Goal: Task Accomplishment & Management: Use online tool/utility

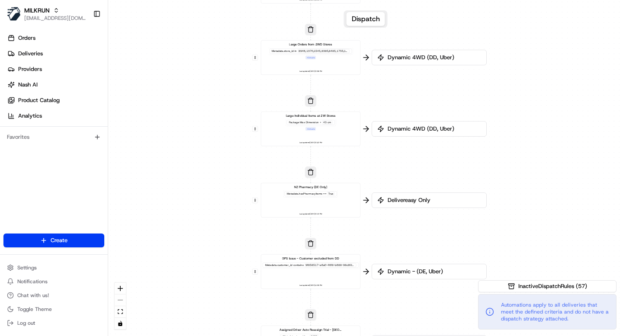
drag, startPoint x: 443, startPoint y: 109, endPoint x: 389, endPoint y: 97, distance: 56.4
click at [389, 97] on div "0 0 0 0 0 0 0 0 0 0 0 0 0 0 0 0 0 Order / Delivery Received DD Jack Testing Acc…" at bounding box center [365, 168] width 515 height 336
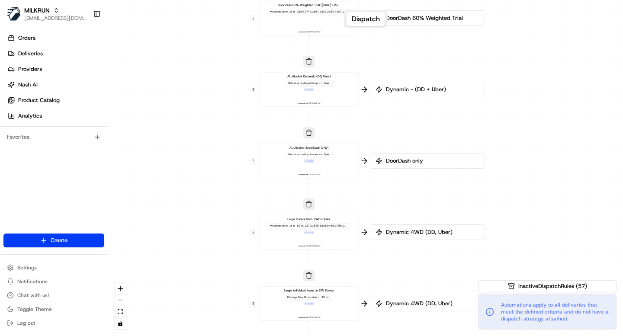
drag, startPoint x: 389, startPoint y: 97, endPoint x: 386, endPoint y: 267, distance: 170.0
click at [386, 274] on div "0 0 0 0 0 0 0 0 0 0 0 0 0 0 0 0 0 Order / Delivery Received DD Jack Testing Acc…" at bounding box center [365, 168] width 515 height 336
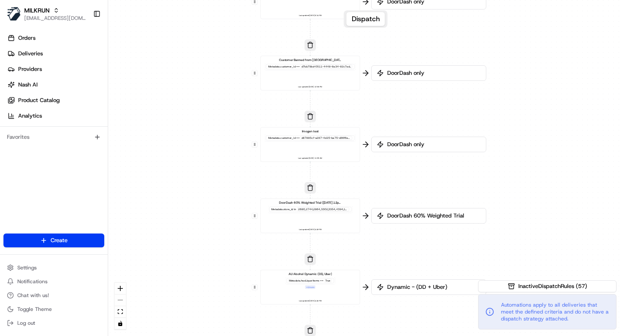
drag, startPoint x: 496, startPoint y: 67, endPoint x: 498, endPoint y: 267, distance: 199.0
click at [498, 267] on div "0 0 0 0 0 0 0 0 0 0 0 0 0 0 0 0 0 Order / Delivery Received DD Jack Testing Acc…" at bounding box center [365, 168] width 515 height 336
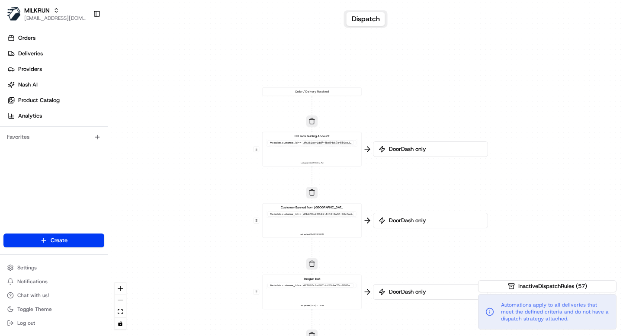
drag, startPoint x: 521, startPoint y: 98, endPoint x: 524, endPoint y: 242, distance: 144.5
click at [524, 242] on div "0 0 0 0 0 0 0 0 0 0 0 0 0 0 0 0 0 Order / Delivery Received DD Jack Testing Acc…" at bounding box center [365, 168] width 515 height 336
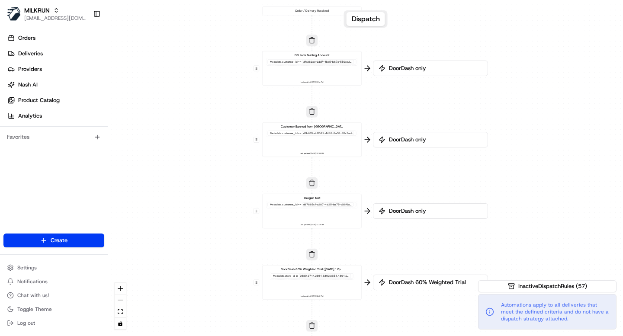
drag, startPoint x: 431, startPoint y: 191, endPoint x: 430, endPoint y: 96, distance: 94.8
click at [430, 96] on div "0 0 0 0 0 0 0 0 0 0 0 0 0 0 0 0 0 Order / Delivery Received DD Jack Testing Acc…" at bounding box center [365, 168] width 515 height 336
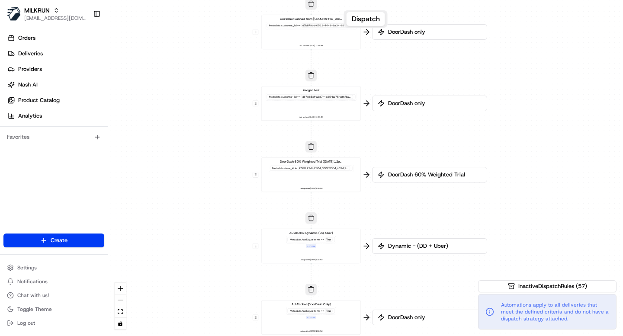
drag, startPoint x: 411, startPoint y: 173, endPoint x: 411, endPoint y: 79, distance: 94.8
click at [411, 79] on div "0 0 0 0 0 0 0 0 0 0 0 0 0 0 0 0 0 Order / Delivery Received DD Jack Testing Acc…" at bounding box center [365, 168] width 515 height 336
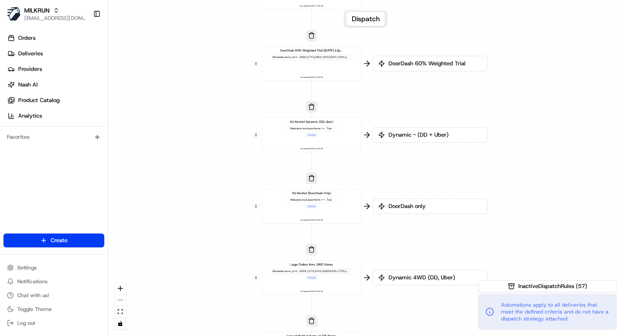
drag, startPoint x: 411, startPoint y: 145, endPoint x: 413, endPoint y: 26, distance: 119.0
click at [412, 27] on div "0 0 0 0 0 0 0 0 0 0 0 0 0 0 0 0 0 Order / Delivery Received DD Jack Testing Acc…" at bounding box center [365, 168] width 515 height 336
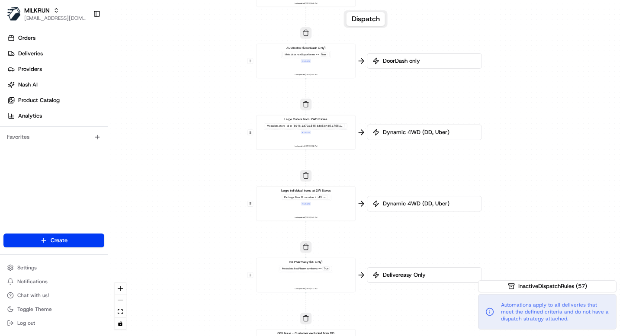
drag, startPoint x: 398, startPoint y: 174, endPoint x: 392, endPoint y: 32, distance: 142.5
click at [392, 32] on div "0 0 0 0 0 0 0 0 0 0 0 0 0 0 0 0 0 Order / Delivery Received DD Jack Testing Acc…" at bounding box center [365, 168] width 515 height 336
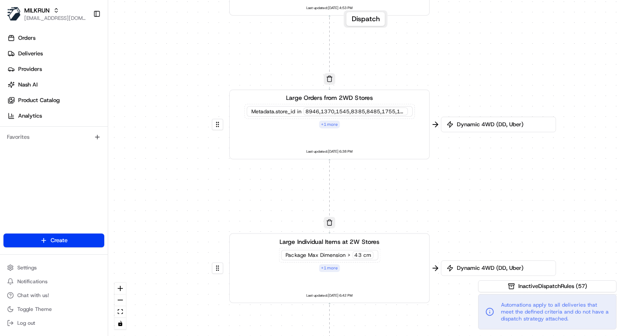
drag, startPoint x: 292, startPoint y: 181, endPoint x: 360, endPoint y: 183, distance: 68.8
click at [360, 183] on div "0 0 0 0 0 0 0 0 0 0 0 0 0 0 0 0 0 Order / Delivery Received DD Jack Testing Acc…" at bounding box center [365, 168] width 515 height 336
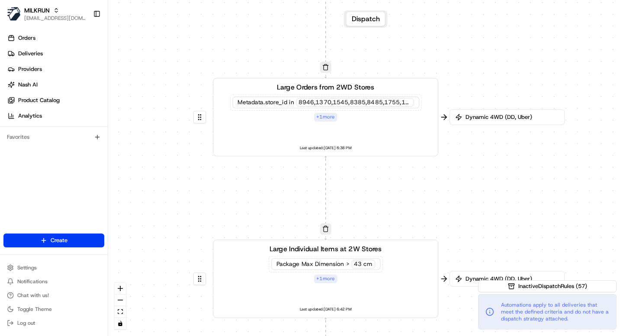
click at [360, 128] on div "Large Orders from 2WD Stores Metadata .store_id in 8946,1370,1545,8385,8485,175…" at bounding box center [325, 117] width 209 height 70
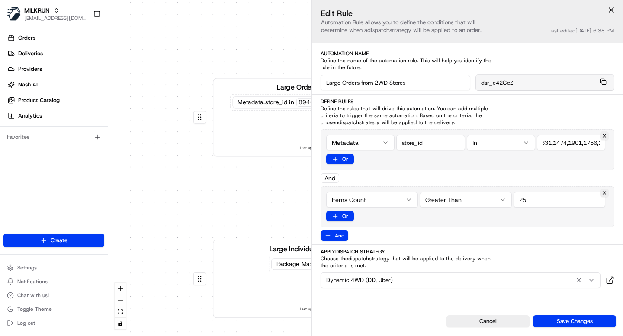
scroll to position [0, 259]
drag, startPoint x: 548, startPoint y: 140, endPoint x: 617, endPoint y: 144, distance: 69.8
click at [617, 144] on div "Define Rules Define the rules that will drive this automation. You can add mult…" at bounding box center [467, 169] width 311 height 143
click at [576, 145] on input "string" at bounding box center [571, 143] width 68 height 16
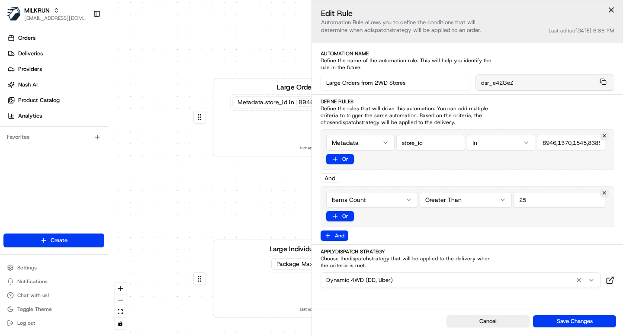
click at [463, 161] on div "Metadata In Or" at bounding box center [468, 149] width 294 height 41
click at [534, 201] on input "25" at bounding box center [560, 200] width 92 height 16
click at [275, 200] on div "0 0 0 0 0 0 0 0 0 0 0 0 0 0 0 0 0 Order / Delivery Received DD Jack Testing Acc…" at bounding box center [365, 168] width 515 height 336
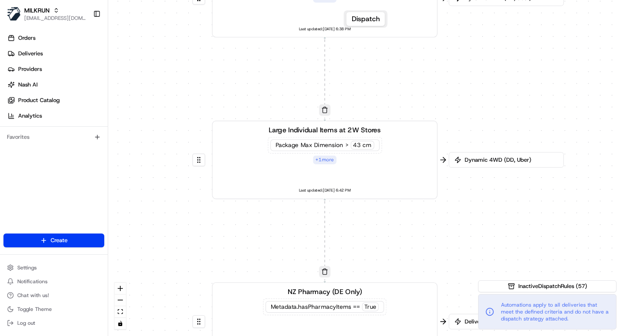
drag, startPoint x: 341, startPoint y: 214, endPoint x: 338, endPoint y: 90, distance: 123.8
click at [338, 90] on div "0 0 0 0 0 0 0 0 0 0 0 0 0 0 0 0 0 Order / Delivery Received DD Jack Testing Acc…" at bounding box center [365, 168] width 515 height 336
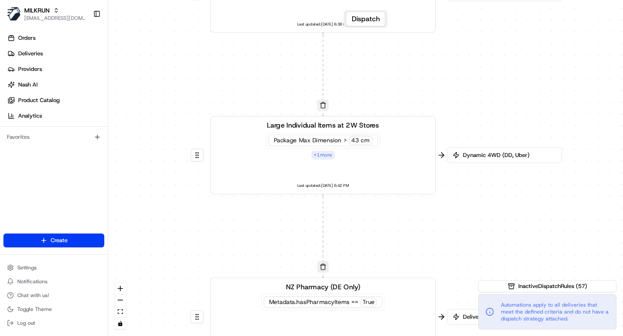
click at [371, 153] on div "Package Max Dimension > 43 cm + 1 more" at bounding box center [323, 145] width 114 height 27
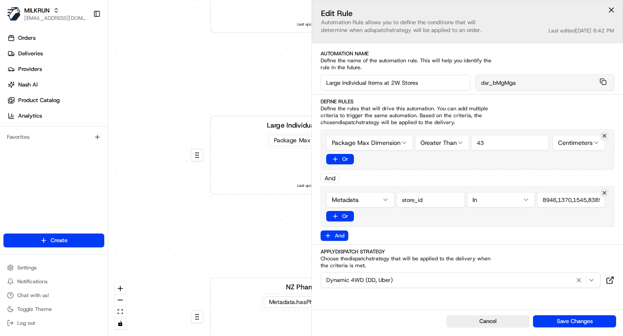
click at [488, 141] on input "43" at bounding box center [510, 143] width 78 height 16
click at [244, 244] on div "0 0 0 0 0 0 0 0 0 0 0 0 0 0 0 0 0 Order / Delivery Received DD Jack Testing Acc…" at bounding box center [365, 168] width 515 height 336
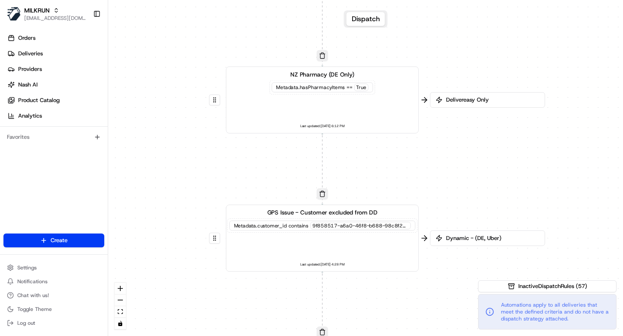
drag, startPoint x: 327, startPoint y: 229, endPoint x: 326, endPoint y: 25, distance: 204.2
click at [326, 25] on div "0 0 0 0 0 0 0 0 0 0 0 0 0 0 0 0 0 Order / Delivery Received DD Jack Testing Acc…" at bounding box center [365, 168] width 515 height 336
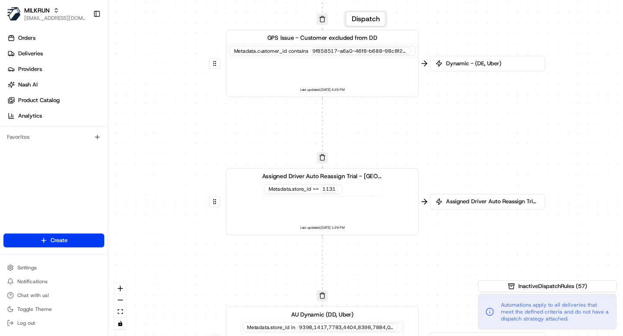
drag, startPoint x: 355, startPoint y: 296, endPoint x: 358, endPoint y: 74, distance: 221.5
click at [358, 74] on div "0 0 0 0 0 0 0 0 0 0 0 0 0 0 0 0 0 Order / Delivery Received DD Jack Testing Acc…" at bounding box center [365, 168] width 515 height 336
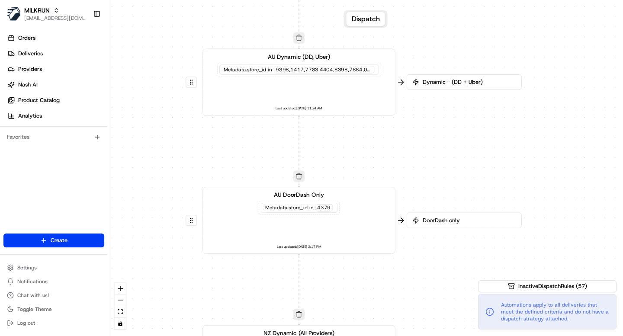
drag, startPoint x: 407, startPoint y: 235, endPoint x: 381, endPoint y: 20, distance: 216.2
click at [381, 20] on div "Dispatch 0 0 0 0 0 0 0 0 0 0 0 0 0 0 0 0 0 Order / Delivery Received DD Jack Te…" at bounding box center [365, 168] width 515 height 336
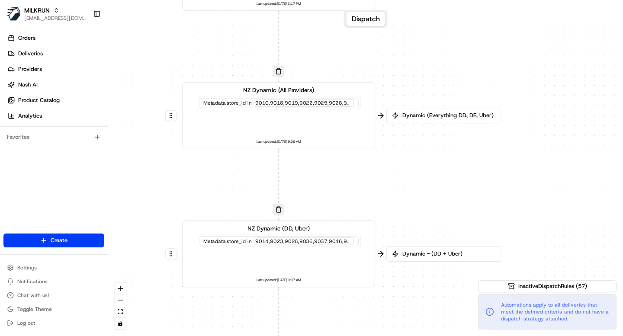
drag, startPoint x: 395, startPoint y: 289, endPoint x: 375, endPoint y: 69, distance: 221.2
click at [375, 46] on div "0 0 0 0 0 0 0 0 0 0 0 0 0 0 0 0 0 Order / Delivery Received DD Jack Testing Acc…" at bounding box center [365, 168] width 515 height 336
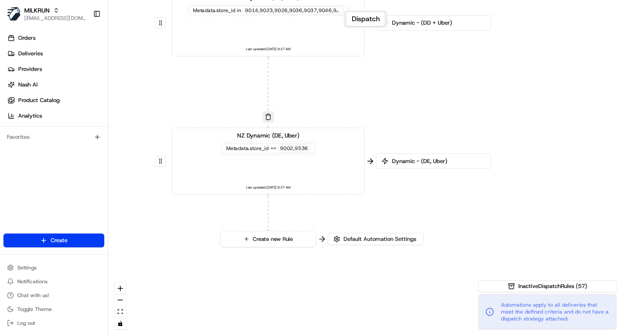
drag, startPoint x: 414, startPoint y: 304, endPoint x: 404, endPoint y: 66, distance: 237.8
click at [404, 66] on div "0 0 0 0 0 0 0 0 0 0 0 0 0 0 0 0 0 Order / Delivery Received DD Jack Testing Acc…" at bounding box center [365, 168] width 515 height 336
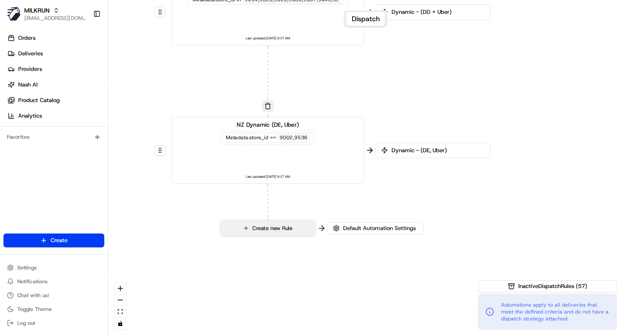
click at [281, 226] on button "Create new Rule" at bounding box center [268, 228] width 96 height 16
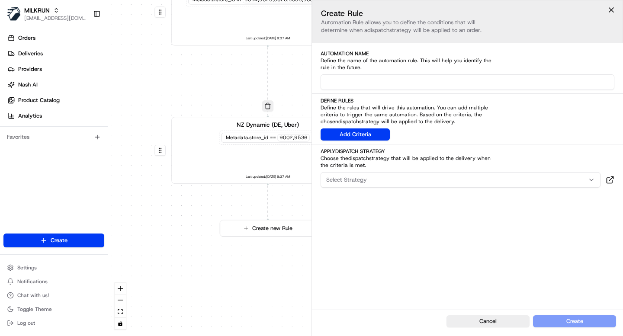
click at [383, 86] on input at bounding box center [468, 82] width 294 height 16
click at [527, 138] on div "Define Rules Define the rules that will drive this automation. You can add mult…" at bounding box center [467, 118] width 311 height 43
click at [356, 134] on button "Add Criteria" at bounding box center [355, 134] width 69 height 12
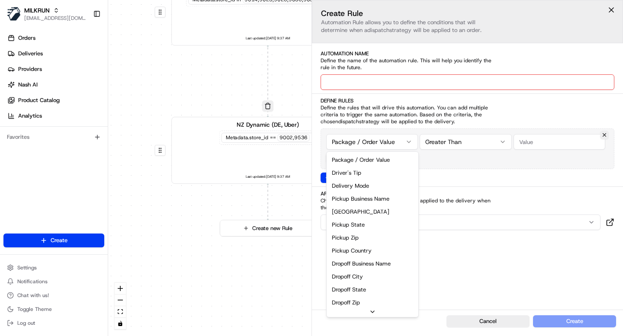
click at [369, 140] on html "MILKRUN [EMAIL_ADDRESS][DOMAIN_NAME] Toggle Sidebar Orders Deliveries Providers…" at bounding box center [311, 168] width 623 height 336
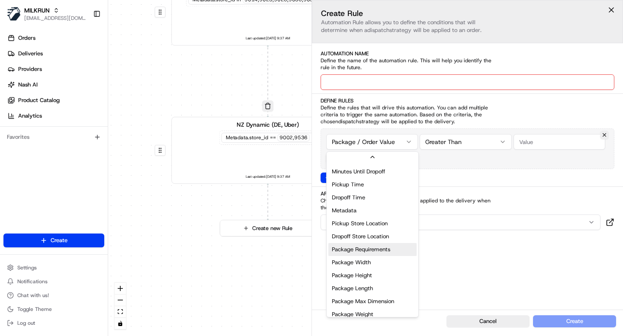
scroll to position [277, 0]
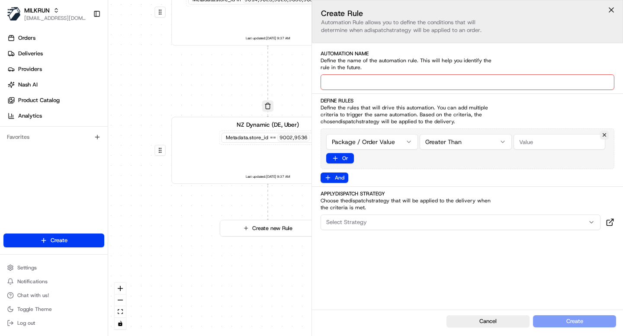
click at [611, 10] on button at bounding box center [611, 9] width 13 height 13
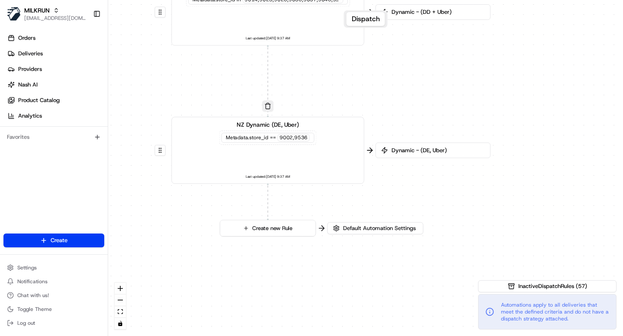
click at [588, 118] on div "0 0 0 0 0 0 0 0 0 0 0 0 0 0 0 0 0 Order / Delivery Received DD Jack Testing Acc…" at bounding box center [365, 168] width 515 height 336
